Goal: Transaction & Acquisition: Purchase product/service

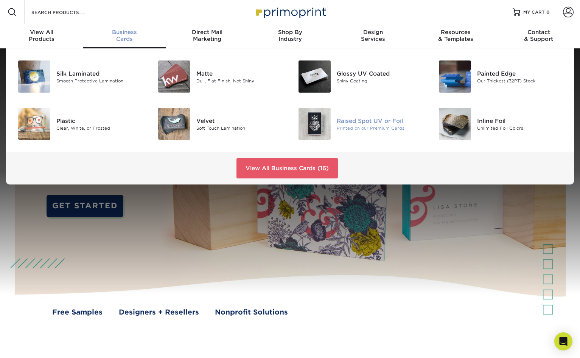
click at [325, 108] on img at bounding box center [314, 124] width 32 height 32
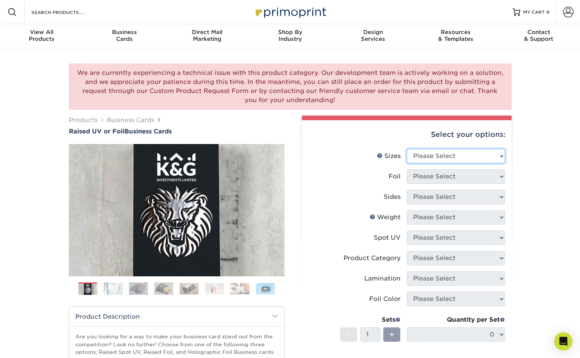
click at [443, 149] on select "Please Select 2" x 3.5" - Standard" at bounding box center [456, 156] width 98 height 14
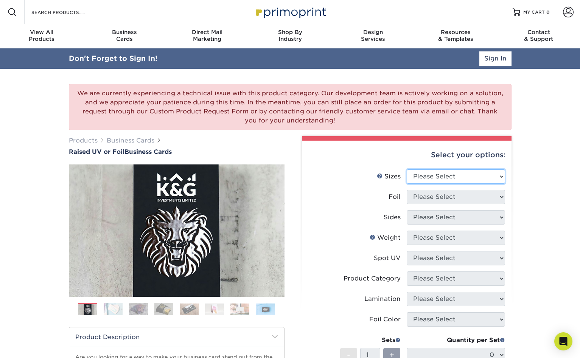
select select "2.00x3.50"
click at [407, 169] on select "Please Select 2" x 3.5" - Standard" at bounding box center [456, 176] width 98 height 14
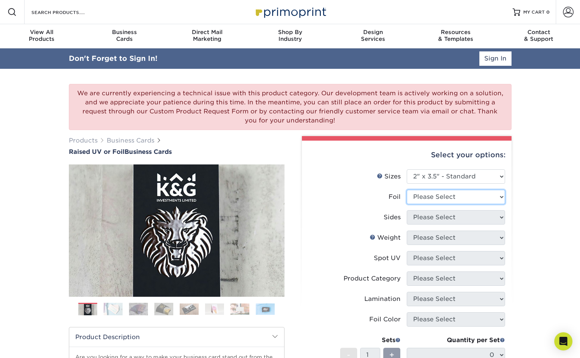
click at [434, 190] on select "Please Select No Yes" at bounding box center [456, 197] width 98 height 14
select select "0"
click at [407, 190] on select "Please Select No Yes" at bounding box center [456, 197] width 98 height 14
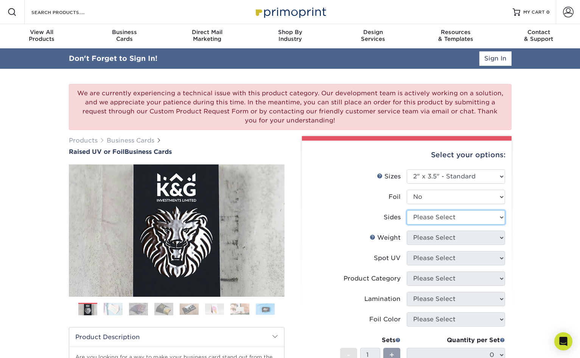
click at [435, 210] on select "Please Select Print Both Sides Print Front Only" at bounding box center [456, 217] width 98 height 14
select select "13abbda7-1d64-4f25-8bb2-c179b224825d"
click at [407, 210] on select "Please Select Print Both Sides Print Front Only" at bounding box center [456, 217] width 98 height 14
click at [438, 231] on select "Please Select 16PT" at bounding box center [456, 238] width 98 height 14
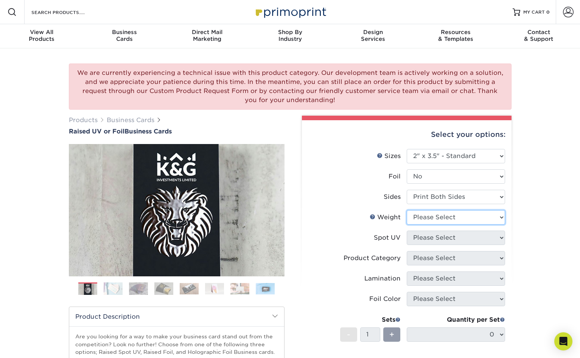
select select "16PT"
click at [407, 210] on select "Please Select 16PT" at bounding box center [456, 217] width 98 height 14
click at [446, 231] on select "Please Select No Spot UV Front Only" at bounding box center [456, 238] width 98 height 14
select select "1"
click at [407, 231] on select "Please Select No Spot UV Front Only" at bounding box center [456, 238] width 98 height 14
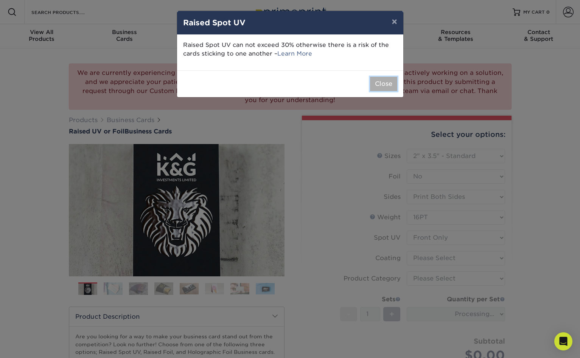
click at [391, 77] on button "Close" at bounding box center [383, 84] width 27 height 14
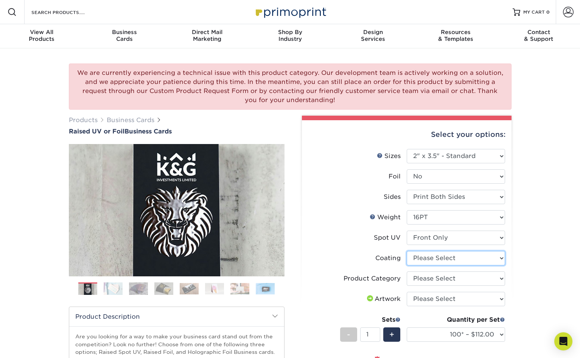
click at [434, 251] on select at bounding box center [456, 258] width 98 height 14
select select "3e7618de-abca-4bda-9f97-8b9129e913d8"
click at [407, 251] on select at bounding box center [456, 258] width 98 height 14
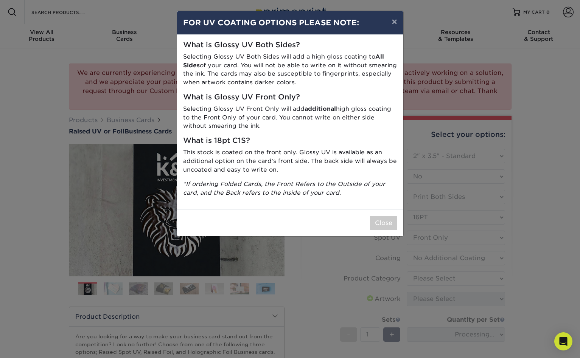
click at [377, 210] on div "Close" at bounding box center [290, 223] width 226 height 27
click at [384, 216] on button "Close" at bounding box center [383, 223] width 27 height 14
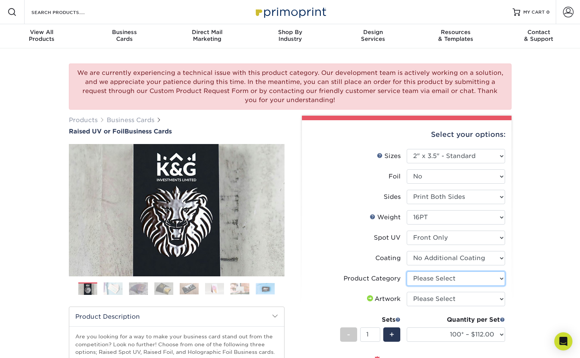
click at [425, 272] on select "Please Select Business Cards" at bounding box center [456, 279] width 98 height 14
select select "3b5148f1-0588-4f88-a218-97bcfdce65c1"
click at [407, 272] on select "Please Select Business Cards" at bounding box center [456, 279] width 98 height 14
click at [426, 292] on select "Please Select I will upload files I need a design - $100" at bounding box center [456, 299] width 98 height 14
select select "upload"
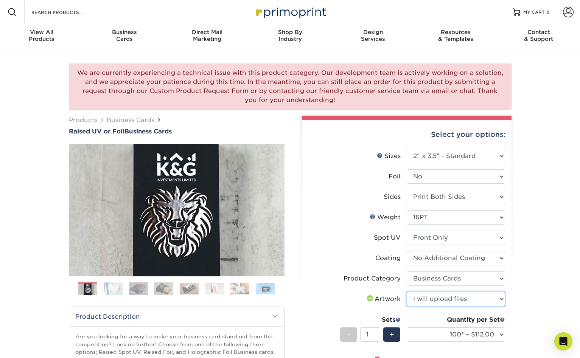
click at [407, 292] on select "Please Select I will upload files I need a design - $100" at bounding box center [456, 299] width 98 height 14
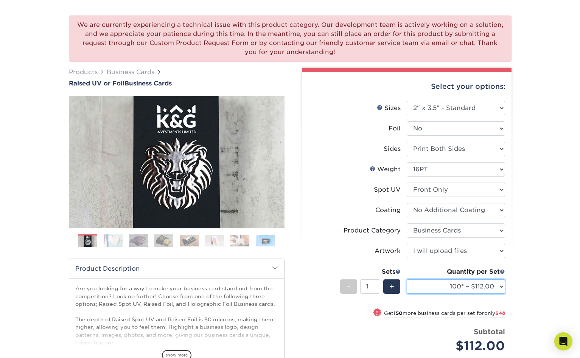
click at [441, 280] on select "100* – $112.00 250* – $160.00 500* – $216.00" at bounding box center [456, 287] width 98 height 14
select select "500* – $216.00"
click at [407, 280] on select "100* – $112.00 250* – $160.00 500* – $216.00" at bounding box center [456, 287] width 98 height 14
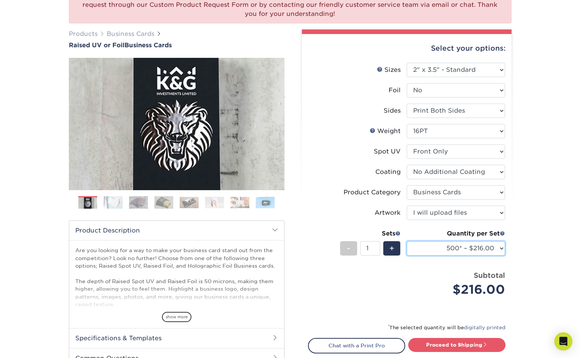
scroll to position [96, 0]
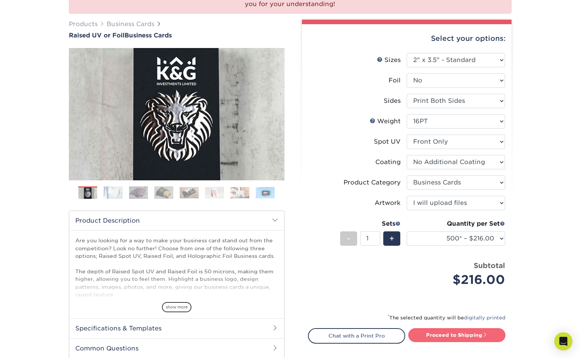
click at [440, 328] on link "Proceed to Shipping" at bounding box center [456, 335] width 97 height 14
type input "Set 1"
select select "028e9ad4-f42b-42cd-b8a3-fa699623ed4c"
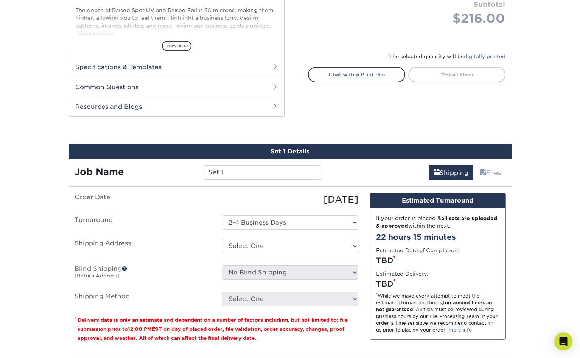
scroll to position [361, 0]
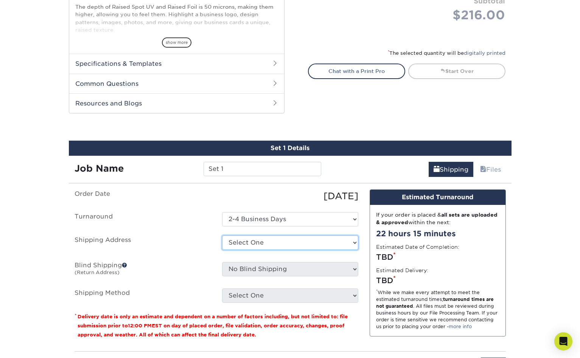
click at [276, 236] on select "Select One + Add New Address - Login" at bounding box center [290, 243] width 136 height 14
select select "newaddress"
click at [222, 236] on select "Select One + Add New Address - Login" at bounding box center [290, 243] width 136 height 14
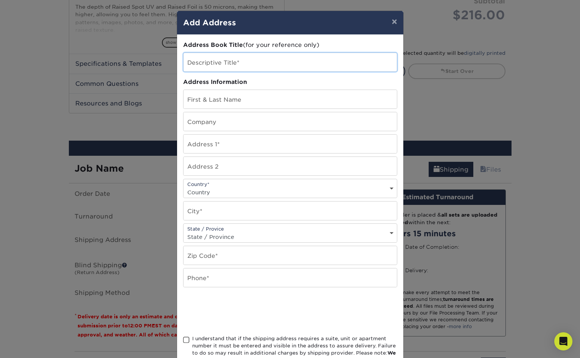
click at [229, 54] on input "text" at bounding box center [289, 62] width 213 height 19
type input "pride lending"
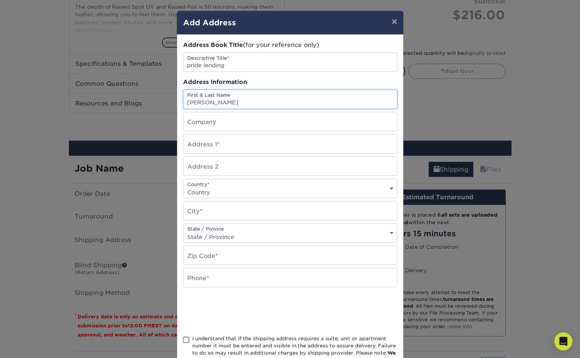
type input "[PERSON_NAME]"
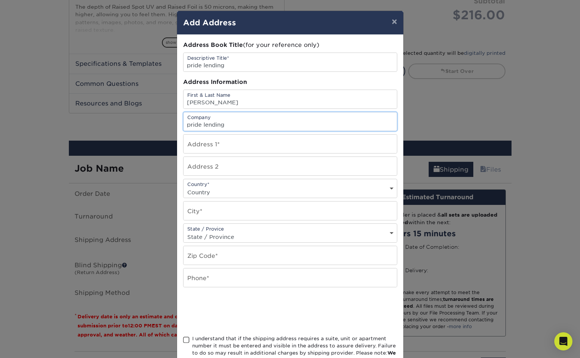
type input "pride lending"
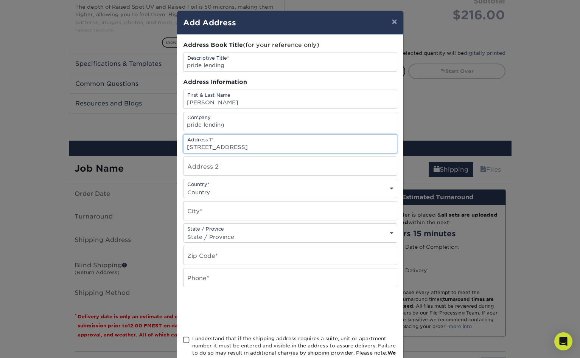
type input "[STREET_ADDRESS]"
click at [281, 187] on select "Country [GEOGRAPHIC_DATA] [GEOGRAPHIC_DATA] ----------------------------- [GEOG…" at bounding box center [289, 192] width 213 height 11
select select "US"
click at [183, 187] on select "Country [GEOGRAPHIC_DATA] [GEOGRAPHIC_DATA] ----------------------------- [GEOG…" at bounding box center [289, 192] width 213 height 11
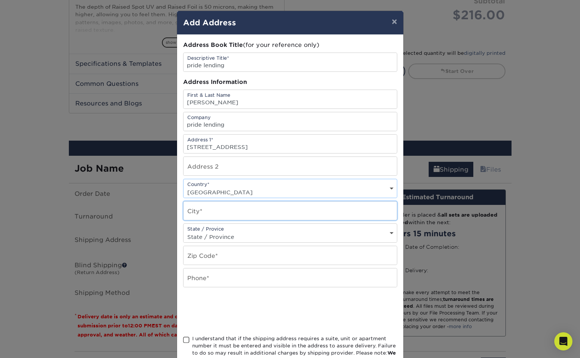
click at [278, 202] on input "text" at bounding box center [289, 211] width 213 height 19
type input "minneola"
click at [262, 224] on div "State / Provice State / Province [US_STATE] [US_STATE] [US_STATE] [US_STATE] [U…" at bounding box center [290, 233] width 214 height 19
click at [261, 231] on select "State / Province [US_STATE] [US_STATE] [US_STATE] [US_STATE] [US_STATE] [US_STA…" at bounding box center [289, 236] width 213 height 11
select select "FL"
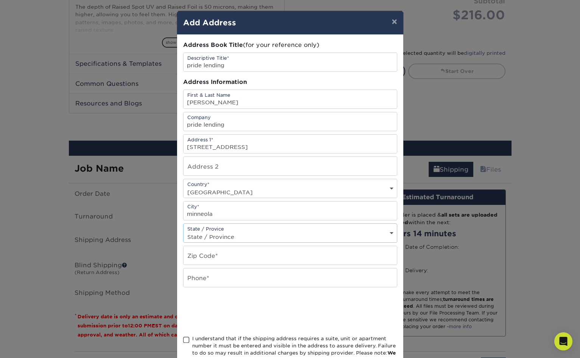
click at [183, 231] on select "State / Province [US_STATE] [US_STATE] [US_STATE] [US_STATE] [US_STATE] [US_STA…" at bounding box center [289, 236] width 213 height 11
click at [233, 231] on select "State / Province [US_STATE] [US_STATE] [US_STATE] [US_STATE] [US_STATE] [US_STA…" at bounding box center [289, 236] width 213 height 11
click at [183, 231] on select "State / Province [US_STATE] [US_STATE] [US_STATE] [US_STATE] [US_STATE] [US_STA…" at bounding box center [289, 236] width 213 height 11
click at [231, 246] on input "text" at bounding box center [289, 255] width 213 height 19
type input "34715"
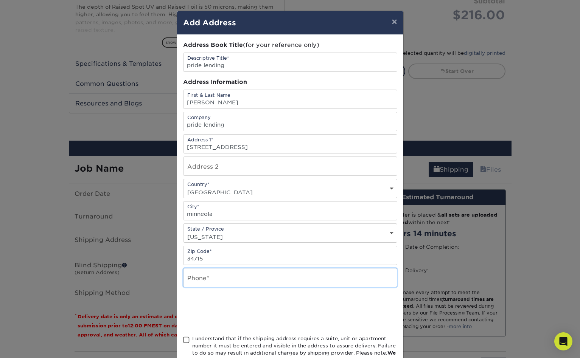
click at [234, 269] on input "text" at bounding box center [289, 278] width 213 height 19
type input "4078855444"
click at [184, 337] on span at bounding box center [186, 340] width 6 height 7
click at [0, 0] on input "I understand that if the shipping address requires a suite, unit or apartment n…" at bounding box center [0, 0] width 0 height 0
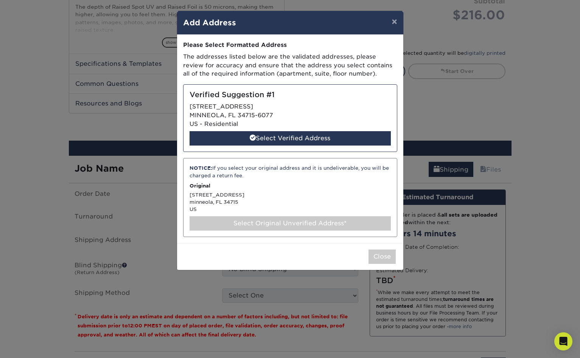
click at [315, 90] on div "Verified Suggestion #1 [STREET_ADDRESS][PERSON_NAME] US - Residential Select Ve…" at bounding box center [290, 118] width 214 height 68
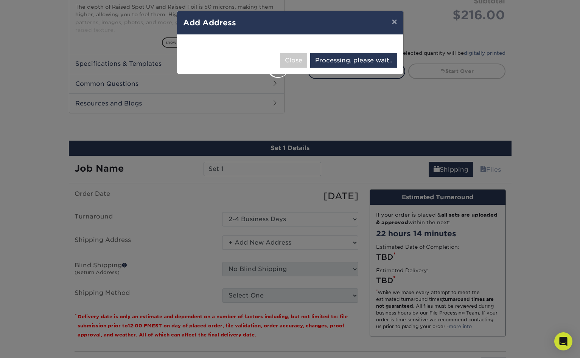
select select "285691"
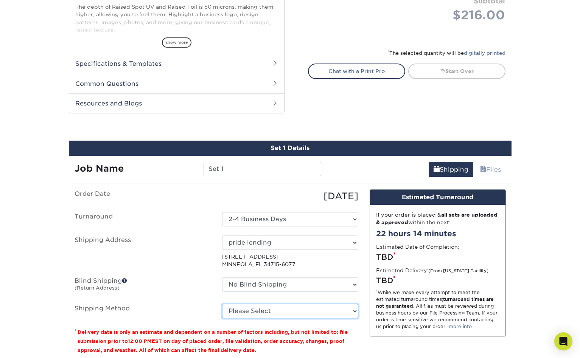
click at [280, 304] on select "Please Select Ground Shipping (+$8.96) 3 Day Shipping Service (+$24.92) 2 Day A…" at bounding box center [290, 311] width 136 height 14
select select "03"
click at [222, 304] on select "Please Select Ground Shipping (+$8.96) 3 Day Shipping Service (+$24.92) 2 Day A…" at bounding box center [290, 311] width 136 height 14
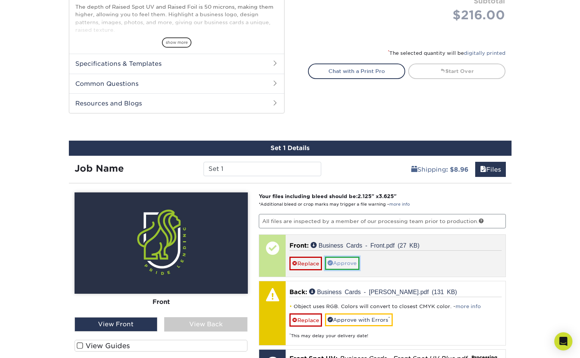
click at [333, 257] on link "Approve" at bounding box center [342, 263] width 34 height 13
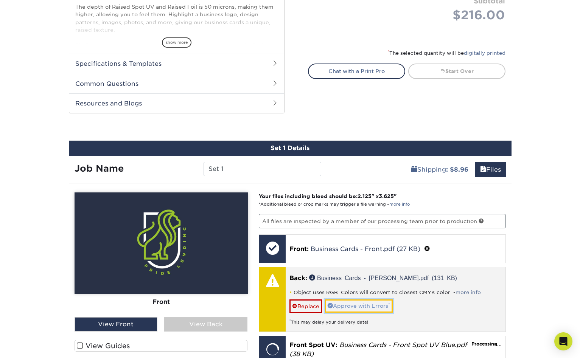
click at [352, 300] on link "Approve with Errors *" at bounding box center [359, 306] width 68 height 13
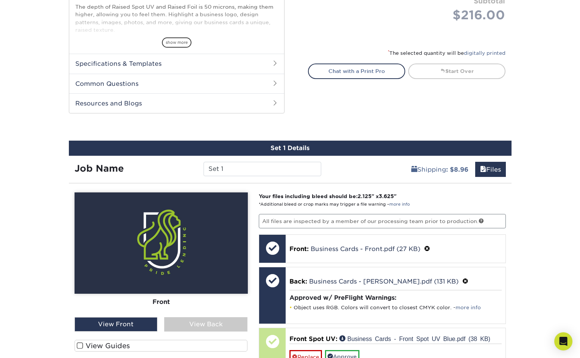
click at [134, 340] on label "View Guides" at bounding box center [161, 346] width 173 height 12
click at [0, 0] on input "View Guides" at bounding box center [0, 0] width 0 height 0
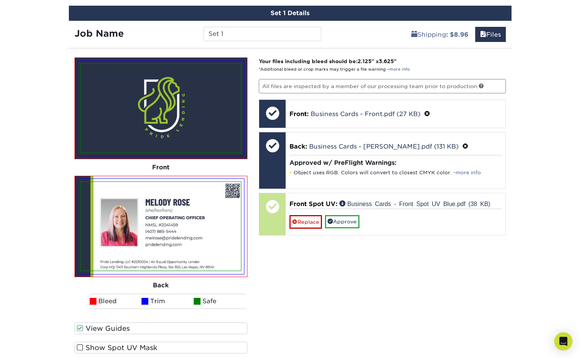
scroll to position [510, 0]
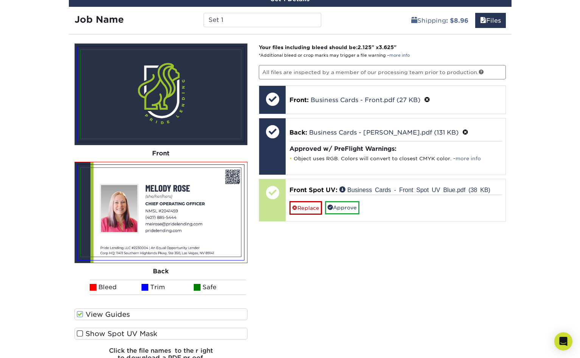
click at [143, 328] on label "Show Spot UV Mask" at bounding box center [161, 334] width 173 height 12
click at [0, 0] on input "Show Spot UV Mask" at bounding box center [0, 0] width 0 height 0
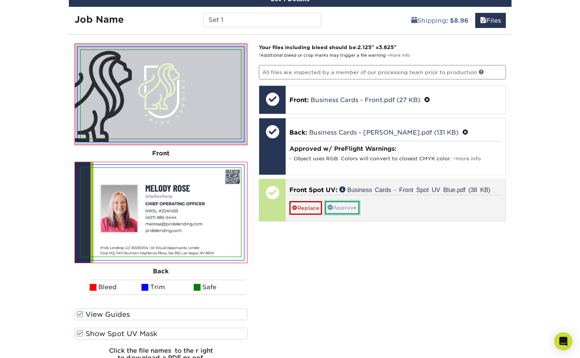
click at [335, 201] on link "Approve" at bounding box center [342, 207] width 34 height 13
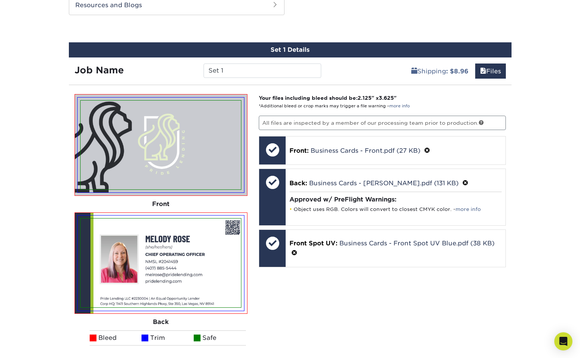
scroll to position [483, 0]
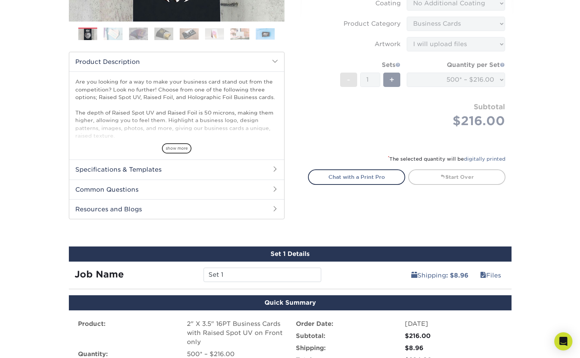
scroll to position [288, 0]
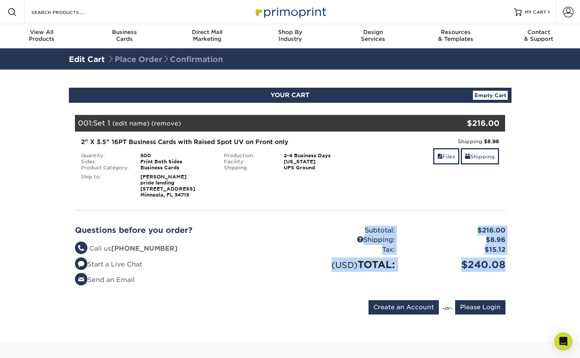
drag, startPoint x: 523, startPoint y: 195, endPoint x: 359, endPoint y: 164, distance: 167.1
click at [359, 164] on section "YOUR CART Empty Cart Your Cart is Empty Account Login Create Account Contact Us…" at bounding box center [290, 206] width 580 height 272
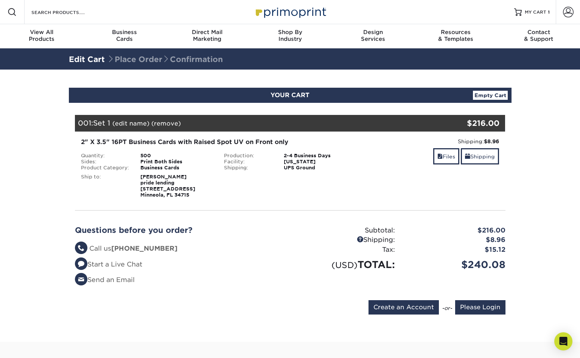
click at [277, 244] on li "Questions? Call us (888) 822-5815" at bounding box center [180, 249] width 210 height 10
